Goal: Complete application form

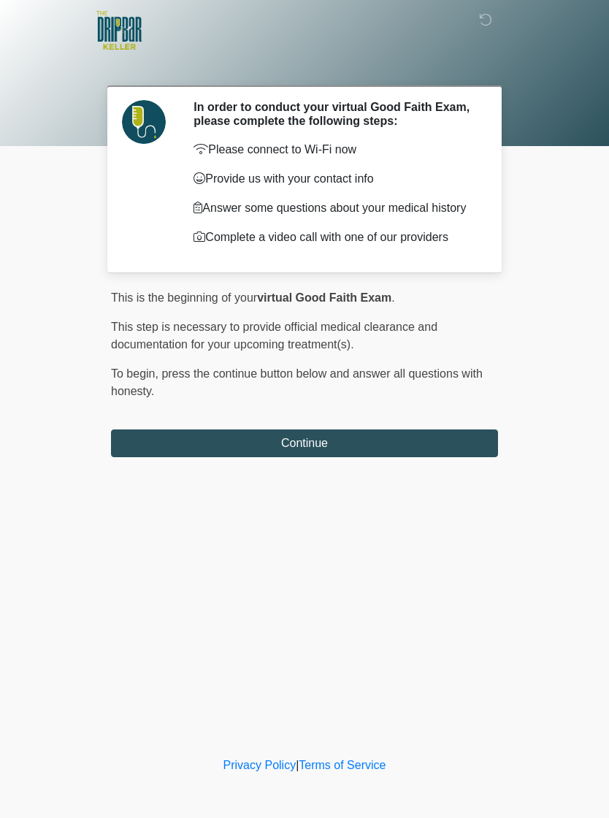
click at [422, 447] on button "Continue" at bounding box center [304, 443] width 387 height 28
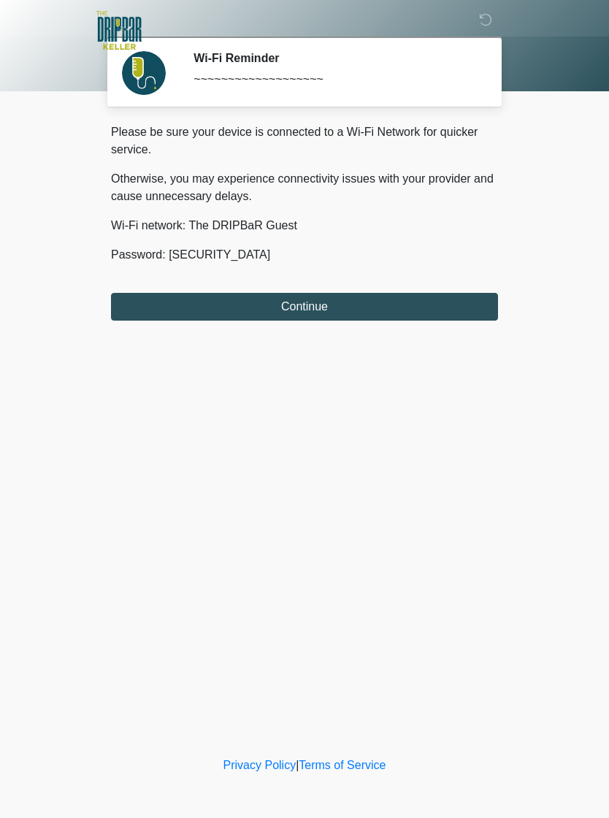
click at [407, 298] on button "Continue" at bounding box center [304, 307] width 387 height 28
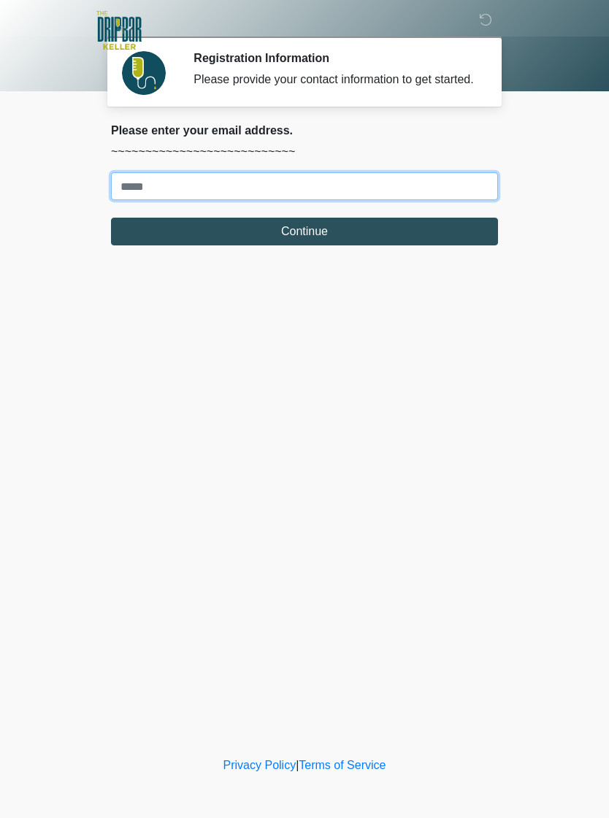
click at [454, 200] on input "Where should we email your treatment plan?" at bounding box center [304, 186] width 387 height 28
type input "**********"
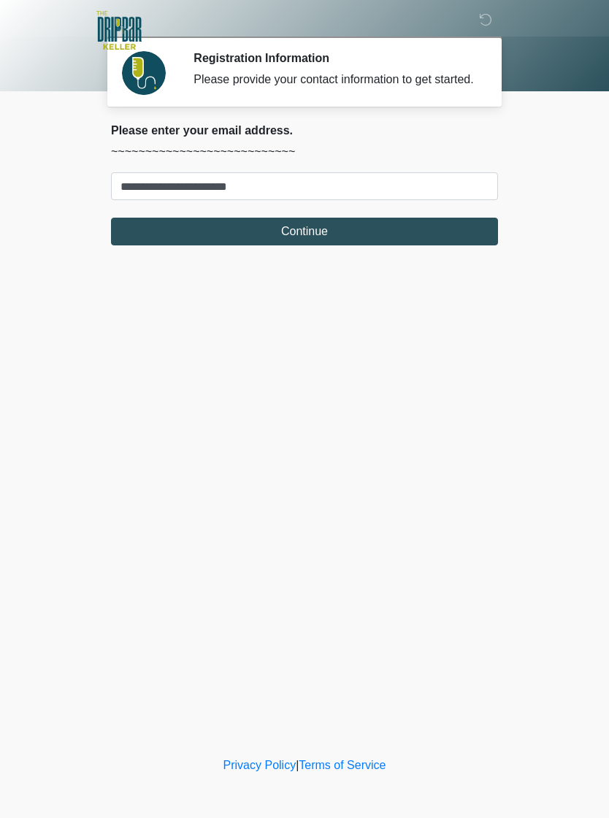
click at [320, 245] on button "Continue" at bounding box center [304, 232] width 387 height 28
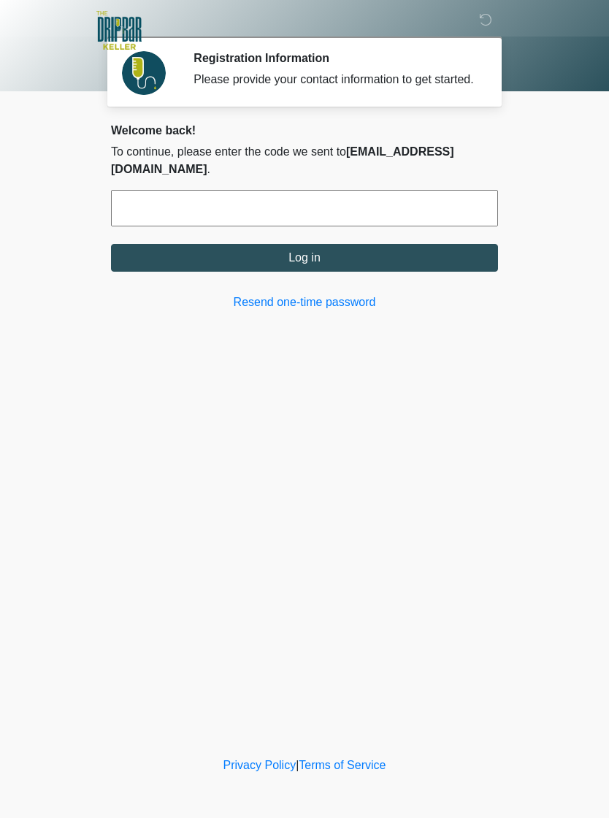
click at [346, 205] on input "text" at bounding box center [304, 208] width 387 height 37
type input "******"
click at [378, 257] on button "Log in" at bounding box center [304, 258] width 387 height 28
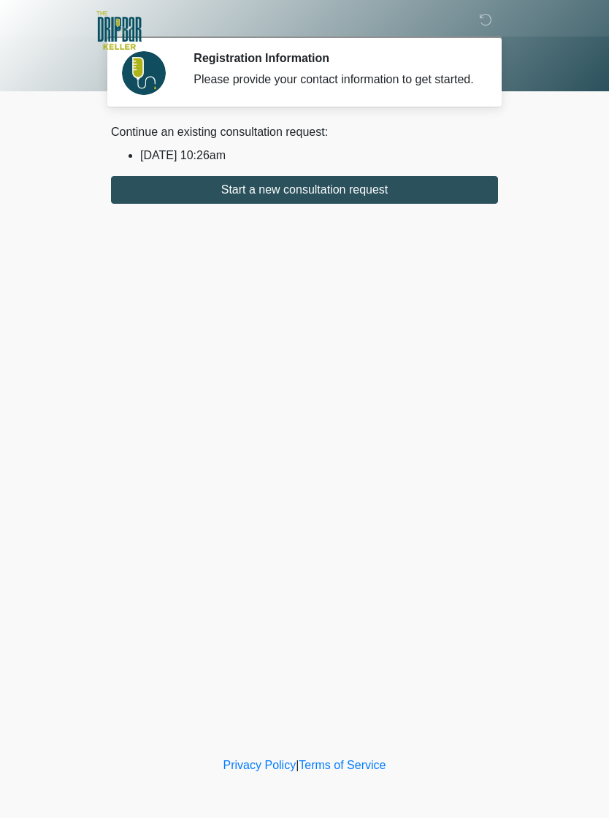
click at [410, 204] on button "Start a new consultation request" at bounding box center [304, 190] width 387 height 28
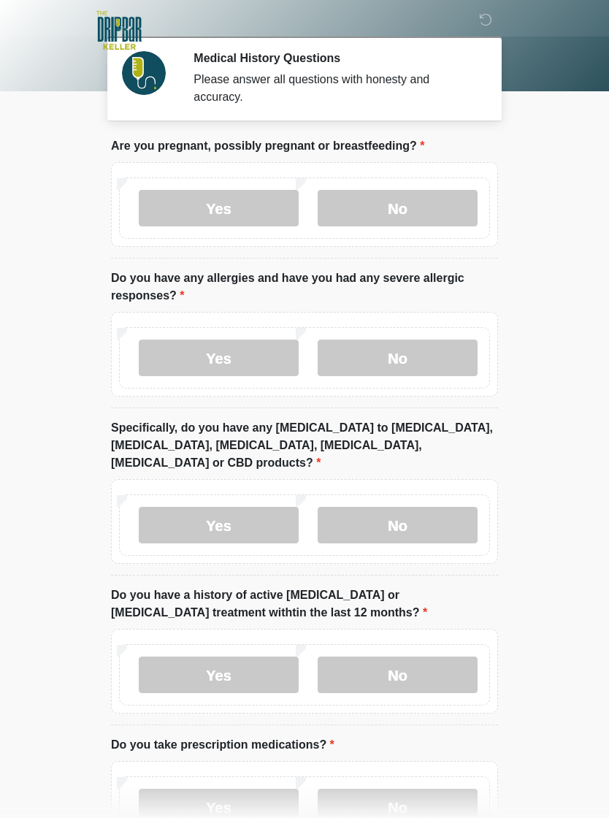
click at [405, 199] on label "No" at bounding box center [398, 208] width 160 height 37
click at [404, 345] on label "No" at bounding box center [398, 357] width 160 height 37
click at [404, 507] on label "No" at bounding box center [398, 525] width 160 height 37
click at [398, 656] on label "No" at bounding box center [398, 674] width 160 height 37
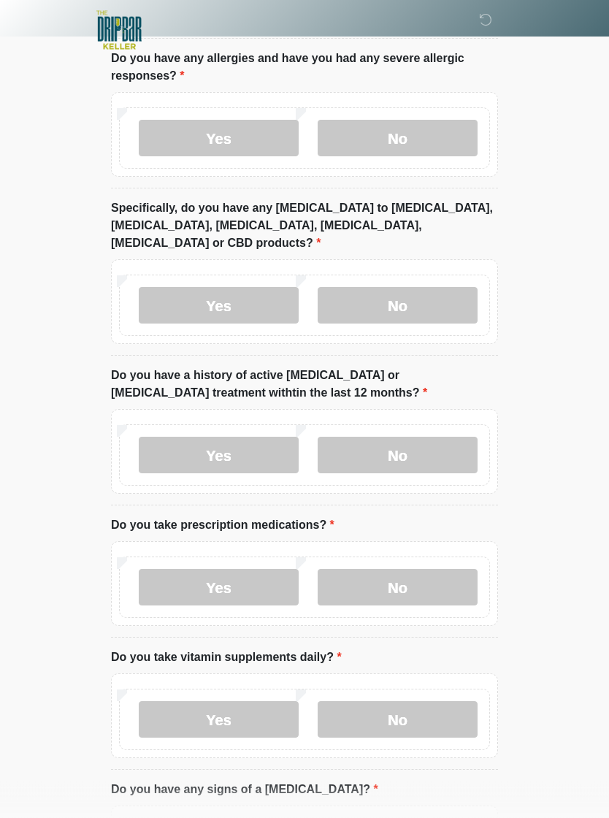
scroll to position [220, 0]
click at [410, 569] on label "No" at bounding box center [398, 587] width 160 height 37
click at [414, 701] on label "No" at bounding box center [398, 719] width 160 height 37
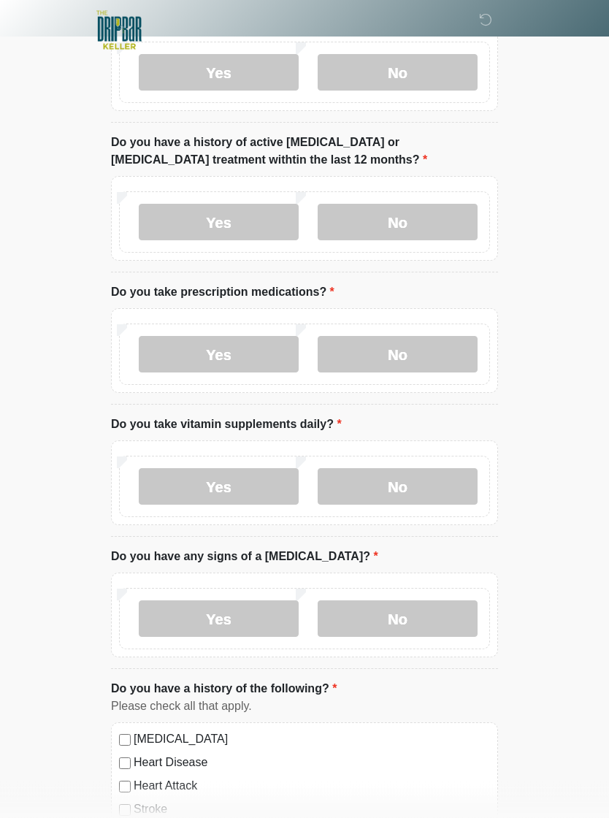
click at [404, 604] on label "No" at bounding box center [398, 619] width 160 height 37
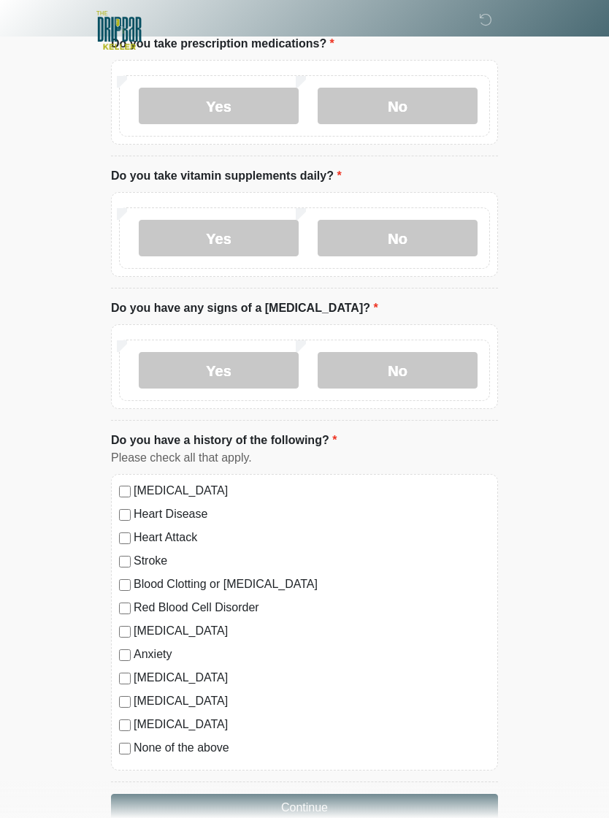
scroll to position [740, 0]
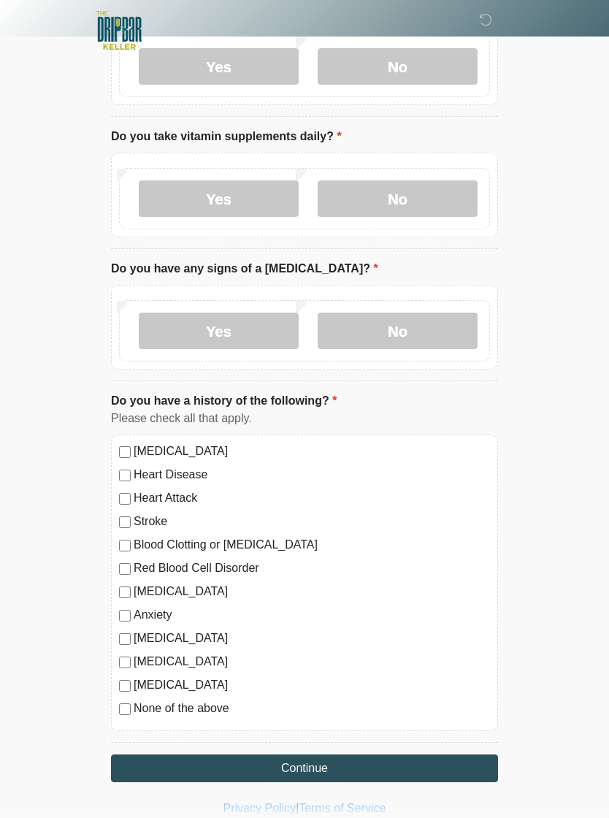
click at [439, 754] on button "Continue" at bounding box center [304, 768] width 387 height 28
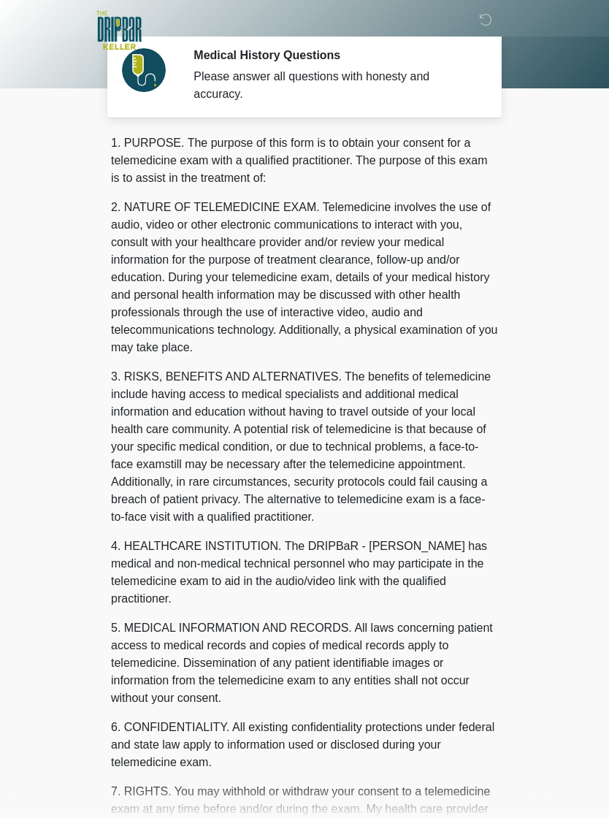
scroll to position [0, 0]
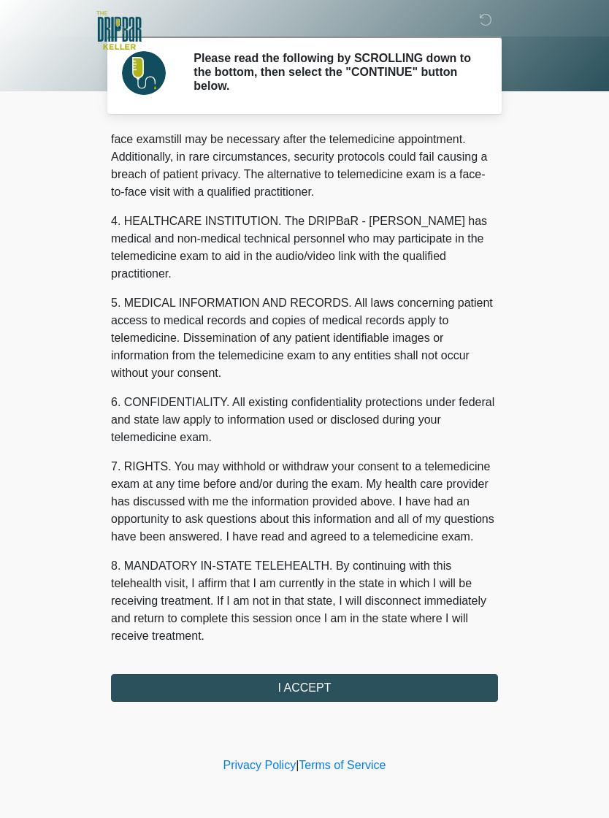
click at [305, 683] on button "I ACCEPT" at bounding box center [304, 688] width 387 height 28
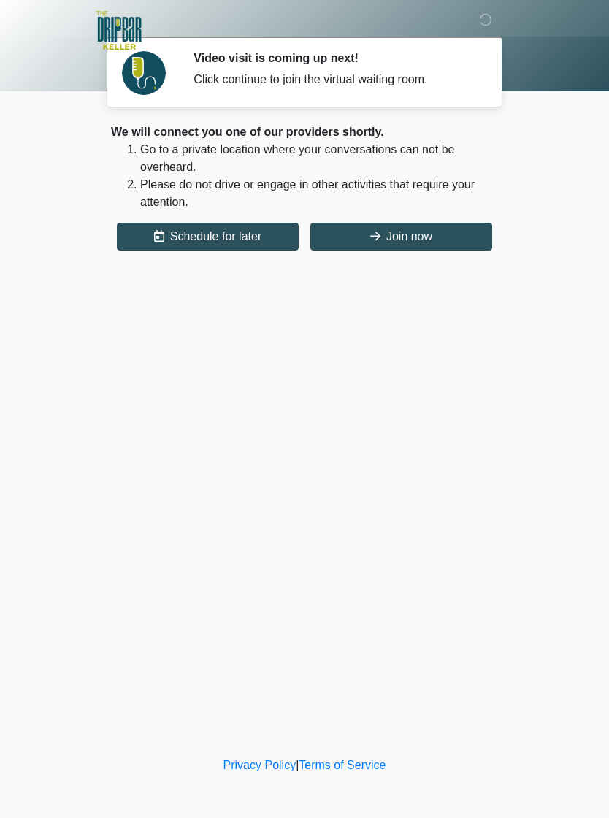
click at [412, 223] on button "Join now" at bounding box center [401, 237] width 182 height 28
